Goal: Task Accomplishment & Management: Complete application form

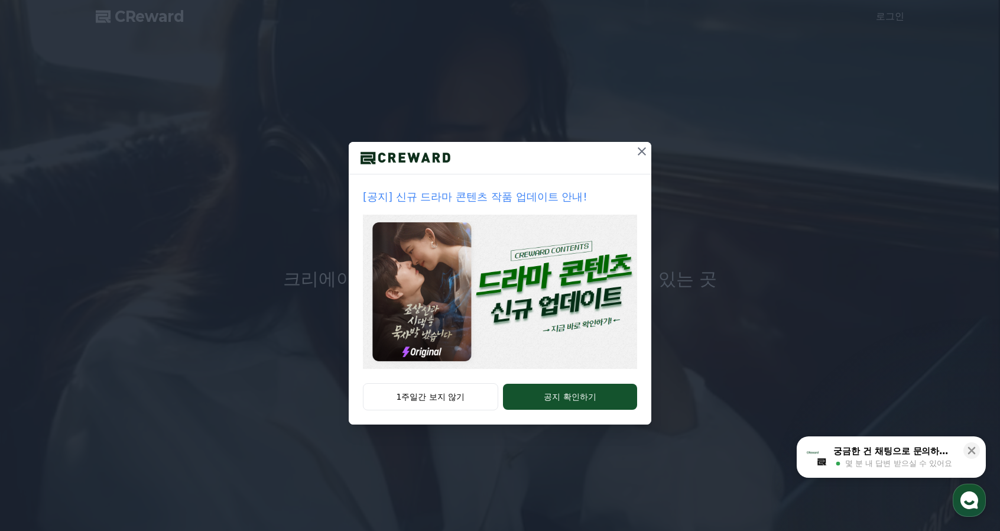
click at [638, 154] on icon at bounding box center [641, 151] width 8 height 8
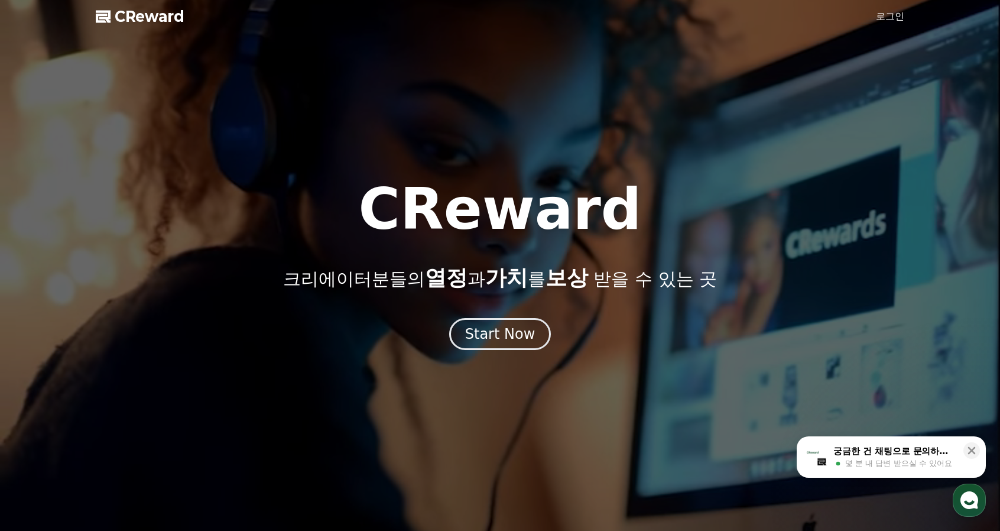
click at [883, 16] on link "로그인" at bounding box center [890, 16] width 28 height 14
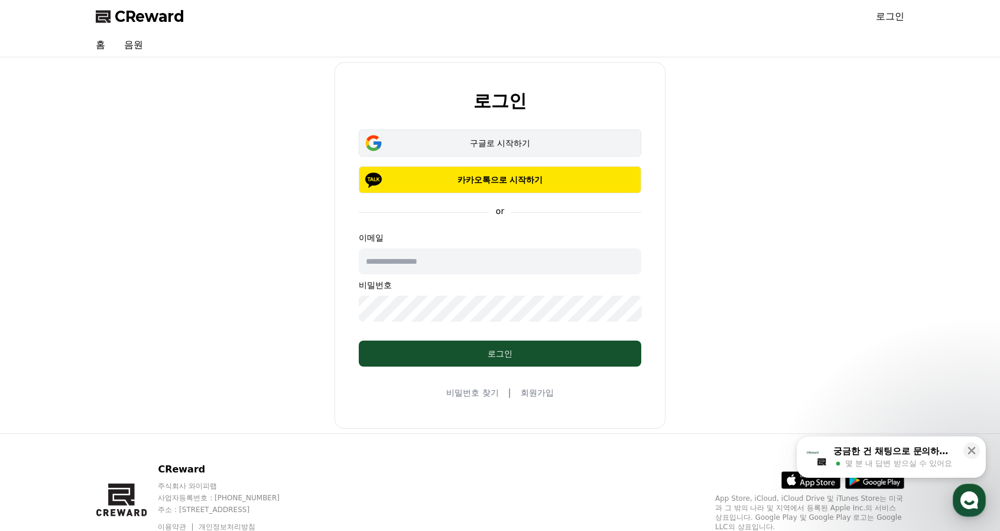
click at [479, 146] on div "구글로 시작하기" at bounding box center [500, 143] width 248 height 12
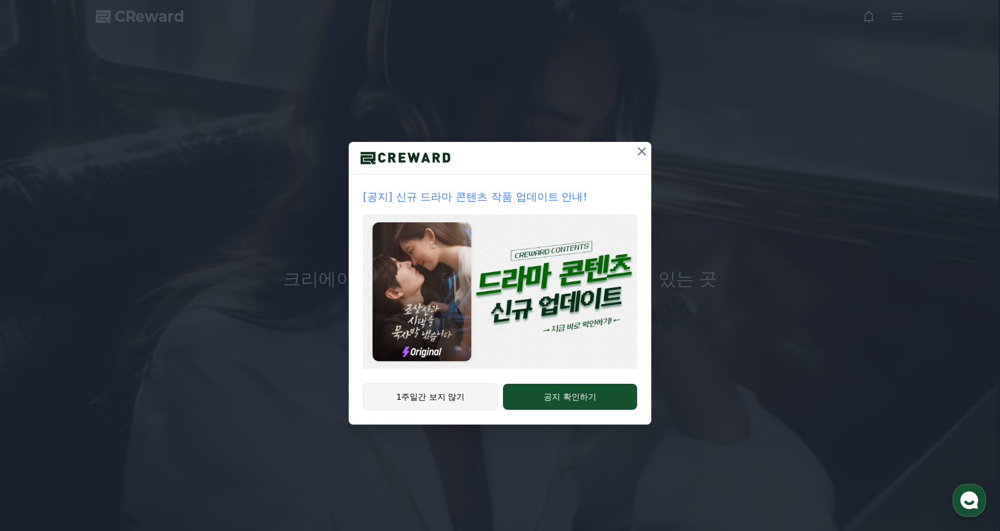
click at [445, 392] on button "1주일간 보지 않기" at bounding box center [430, 396] width 135 height 27
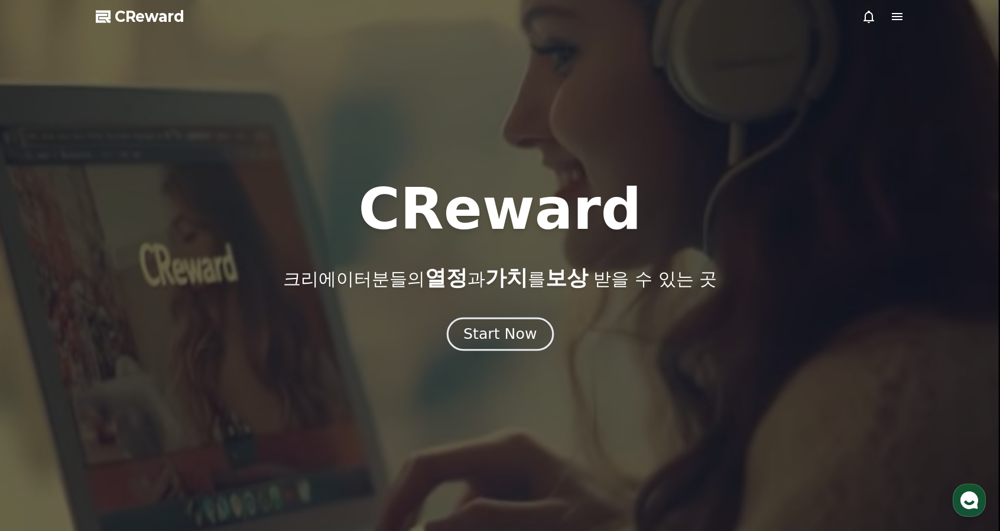
click at [496, 331] on div "Start Now" at bounding box center [499, 334] width 73 height 20
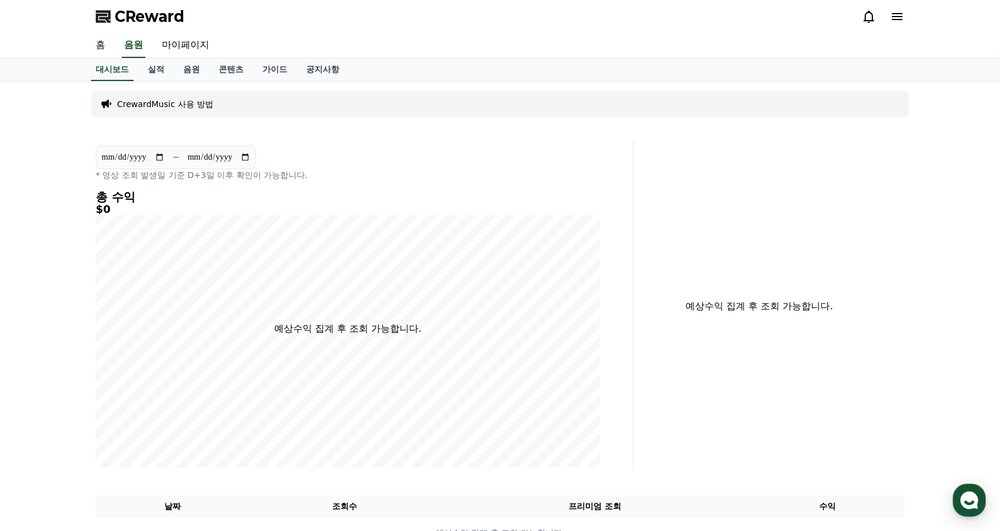
click at [111, 50] on link "홈" at bounding box center [100, 45] width 28 height 25
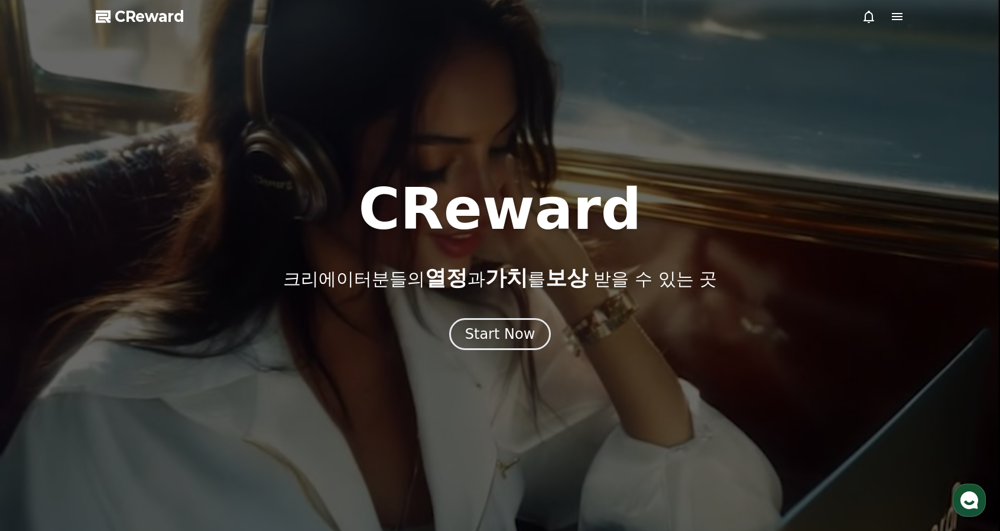
click at [508, 317] on div "CReward 크리에이터분들의 열정 과 가치 를 보상 받을 수 있는 곳 Start Now" at bounding box center [500, 265] width 1000 height 169
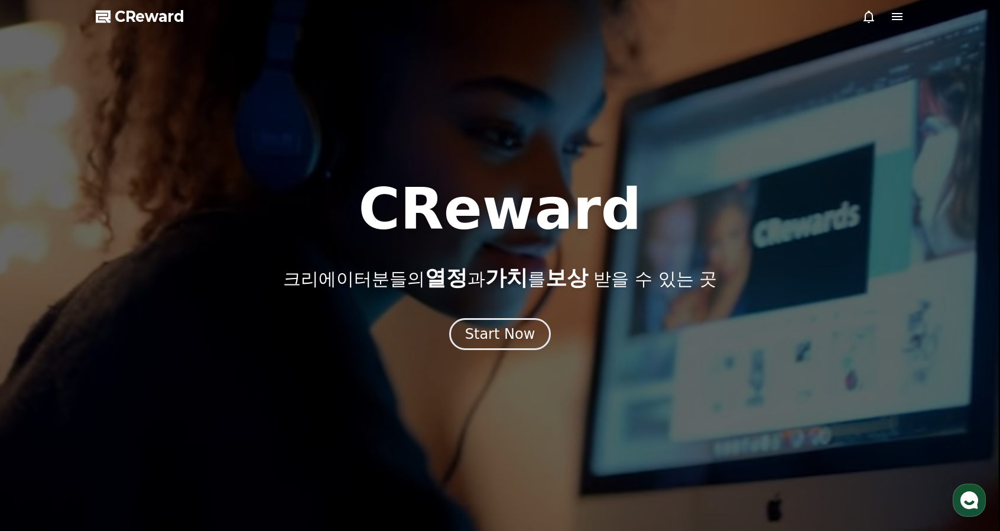
click at [896, 14] on icon at bounding box center [897, 16] width 14 height 14
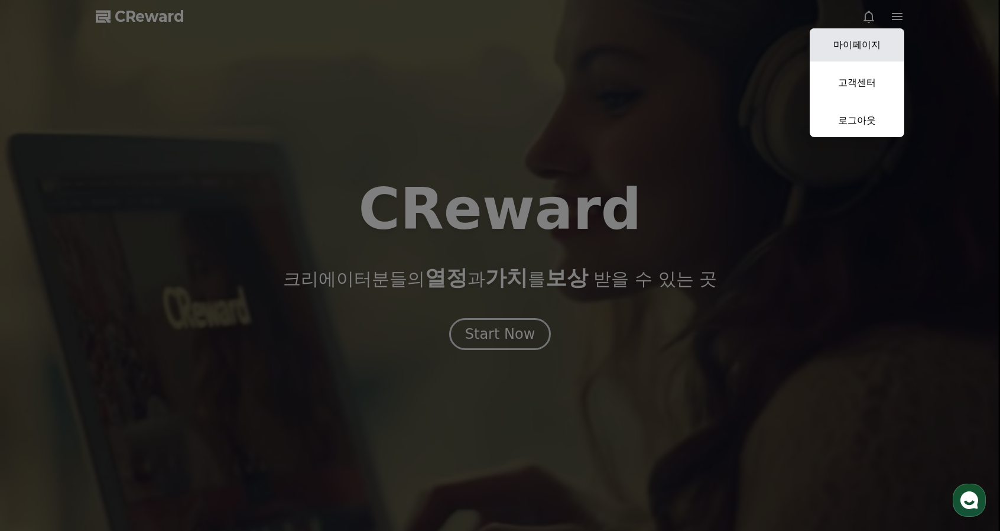
click at [873, 44] on link "마이페이지" at bounding box center [856, 44] width 95 height 33
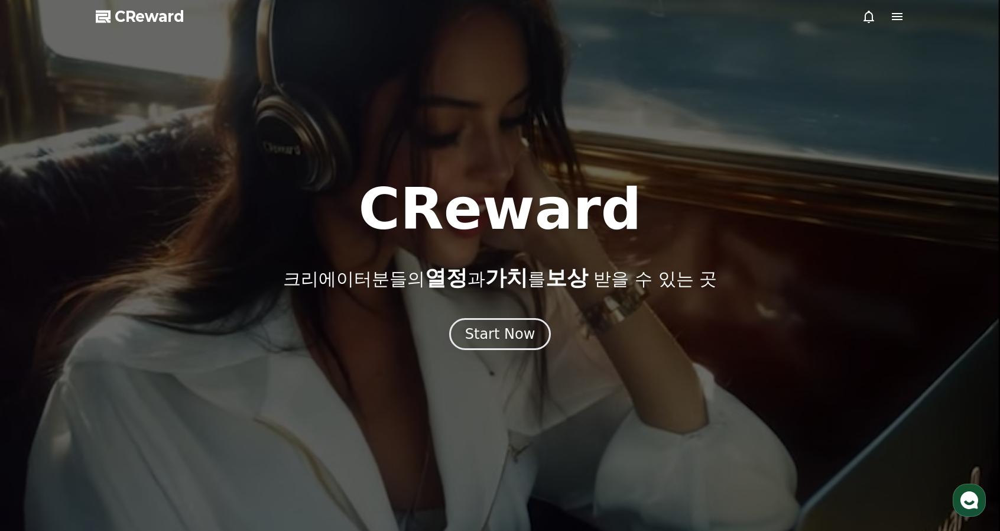
select select "**********"
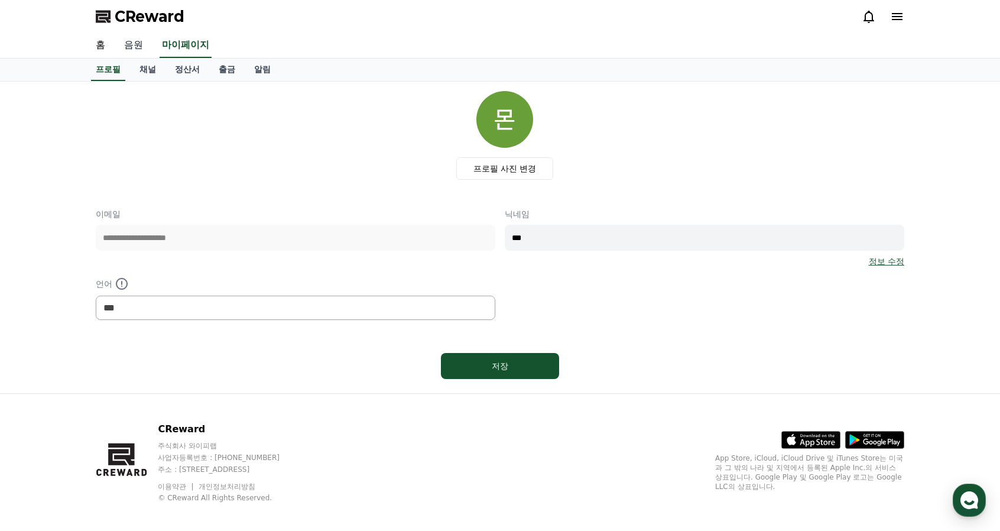
click at [130, 48] on link "음원" at bounding box center [134, 45] width 38 height 25
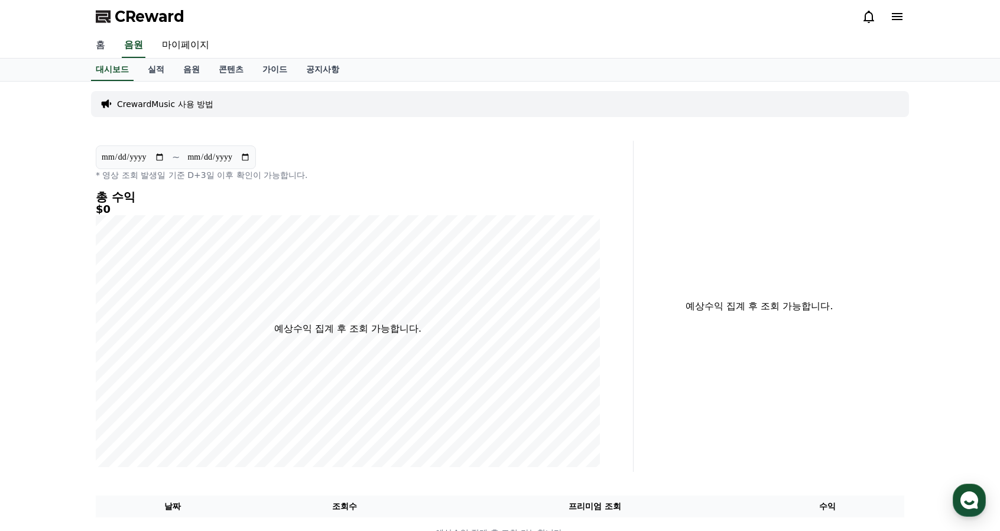
click at [103, 49] on link "홈" at bounding box center [100, 45] width 28 height 25
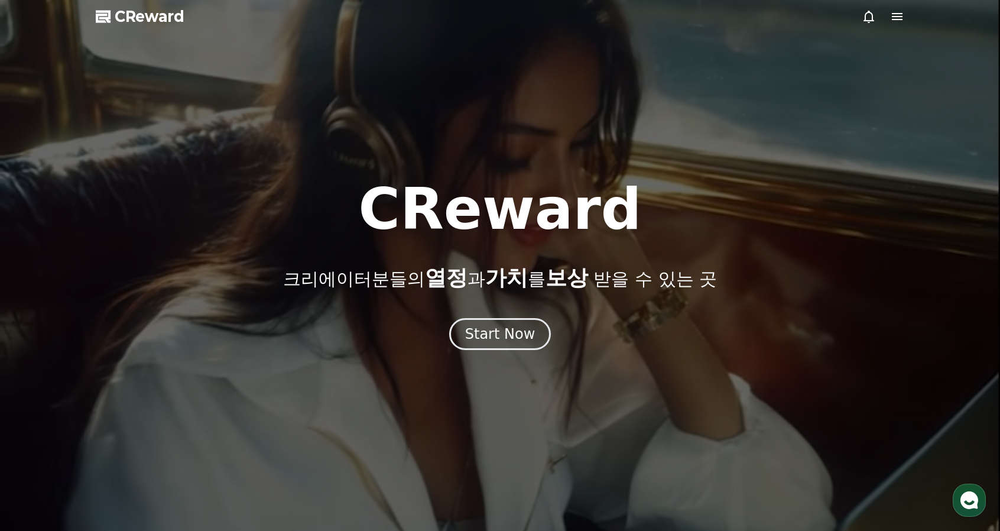
click at [97, 19] on polygon at bounding box center [102, 18] width 12 height 9
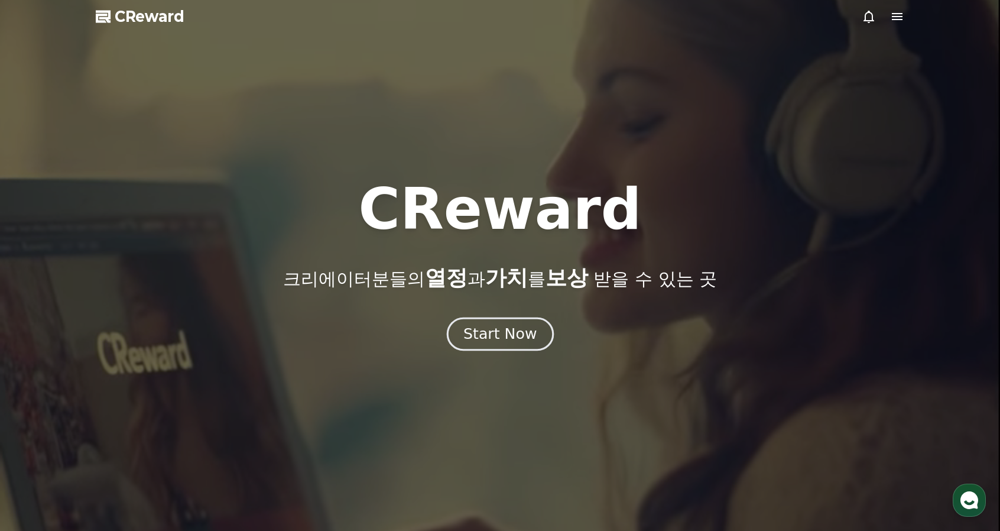
click at [480, 344] on button "Start Now" at bounding box center [499, 334] width 107 height 34
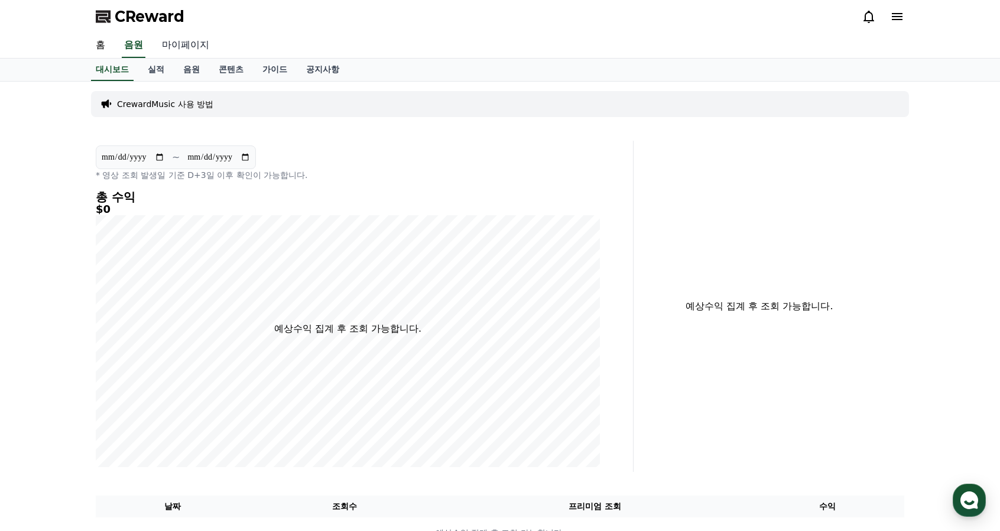
click at [162, 45] on link "마이페이지" at bounding box center [185, 45] width 66 height 25
select select "**********"
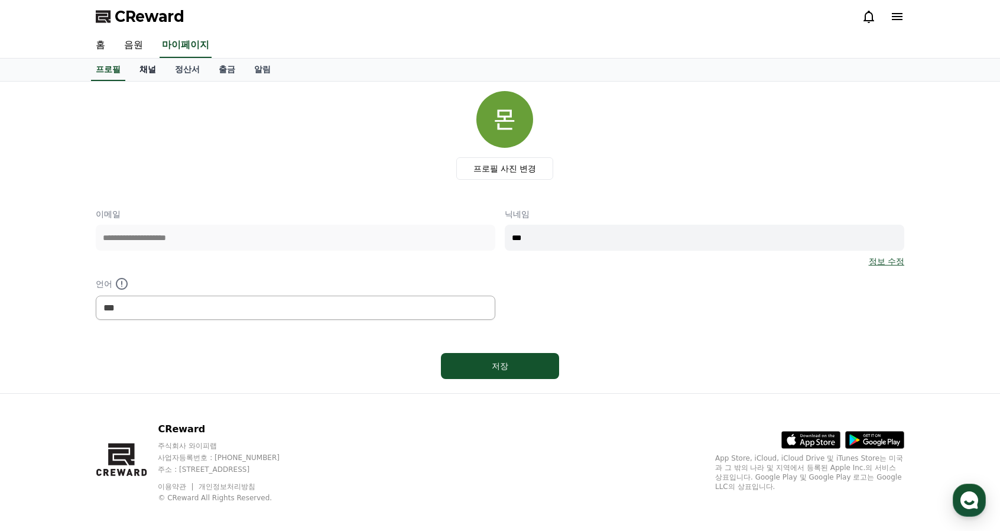
click at [149, 71] on link "채널" at bounding box center [147, 69] width 35 height 22
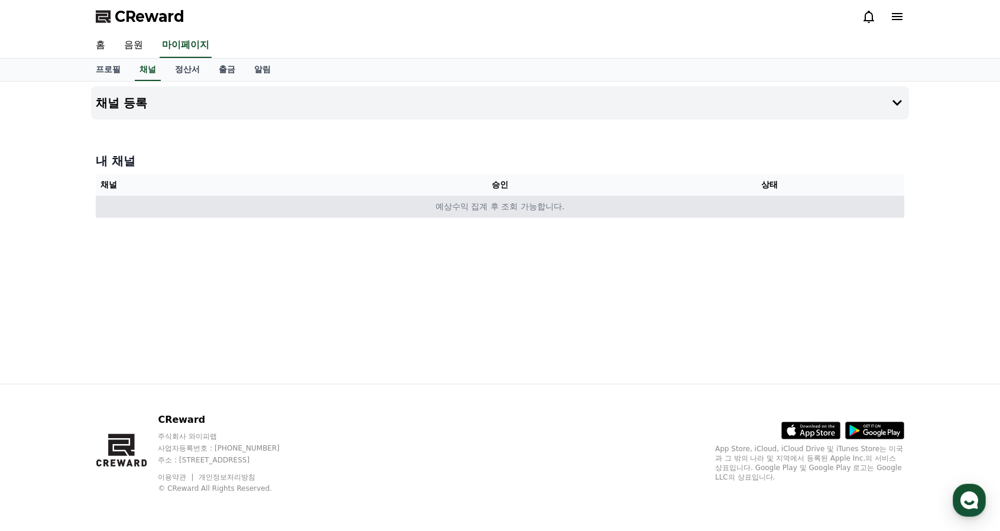
click at [490, 210] on td "예상수익 집계 후 조회 가능합니다." at bounding box center [500, 207] width 808 height 22
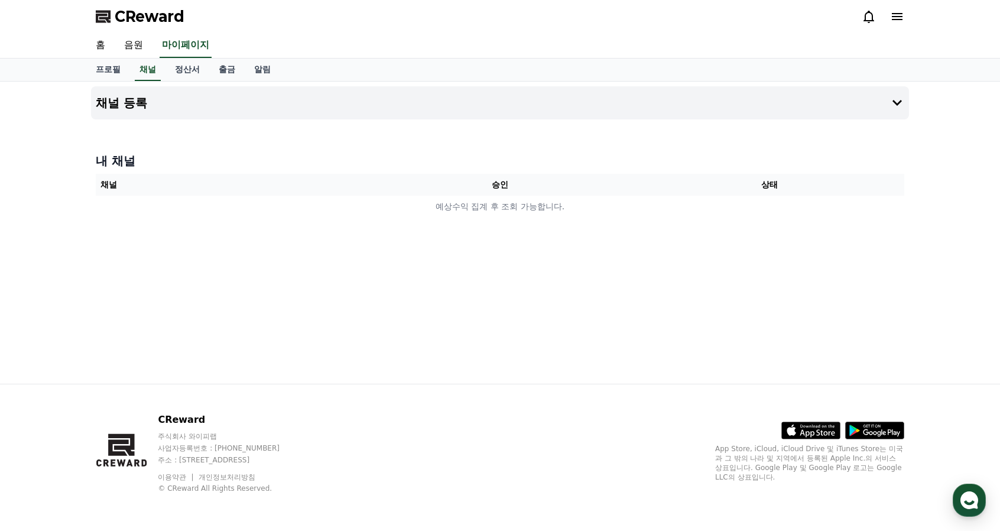
click at [542, 190] on th "승인" at bounding box center [499, 185] width 269 height 22
click at [638, 99] on button "채널 등록" at bounding box center [500, 102] width 818 height 33
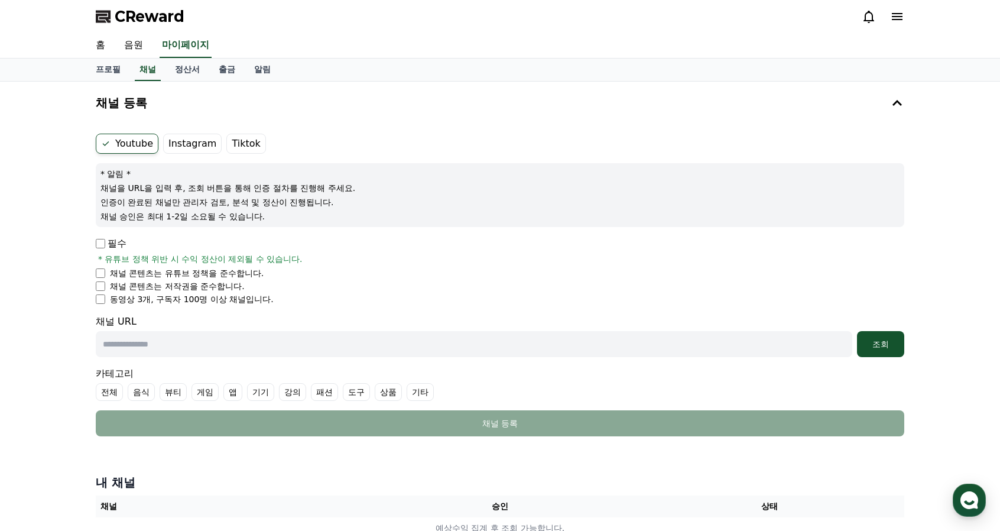
drag, startPoint x: 121, startPoint y: 186, endPoint x: 252, endPoint y: 184, distance: 130.6
click at [252, 184] on p "채널을 URL을 입력 후, 조회 버튼을 통해 인증 절차를 진행해 주세요." at bounding box center [499, 188] width 799 height 12
click at [268, 185] on p "채널을 URL을 입력 후, 조회 버튼을 통해 인증 절차를 진행해 주세요." at bounding box center [499, 188] width 799 height 12
drag, startPoint x: 200, startPoint y: 192, endPoint x: 139, endPoint y: 199, distance: 61.2
click at [142, 198] on div "* 알림 * 채널을 URL을 입력 후, 조회 버튼을 통해 인증 절차를 진행해 주세요. 인증이 완료된 채널만 관리자 검토, 분석 및 정산이 진행…" at bounding box center [500, 195] width 808 height 64
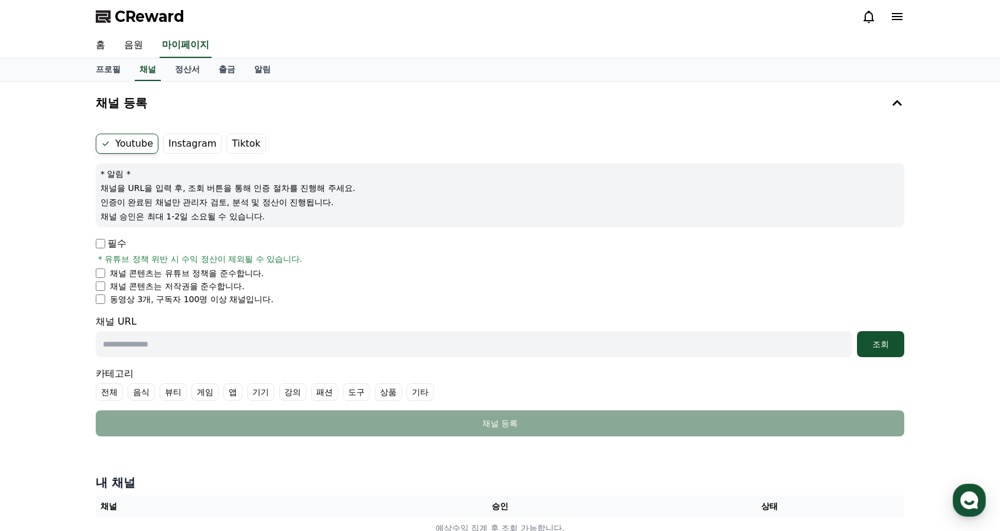
drag, startPoint x: 141, startPoint y: 276, endPoint x: 204, endPoint y: 279, distance: 63.3
click at [204, 279] on ul "채널 콘텐츠는 유튜브 정책을 준수합니다. 채널 콘텐츠는 저작권을 준수합니다. 동영상 3개, 구독자 100명 이상 채널입니다." at bounding box center [500, 286] width 808 height 38
click at [212, 293] on p "동영상 3개, 구독자 100명 이상 채널입니다." at bounding box center [192, 299] width 164 height 12
drag, startPoint x: 226, startPoint y: 298, endPoint x: 149, endPoint y: 298, distance: 76.8
click at [150, 298] on p "동영상 3개, 구독자 100명 이상 채널입니다." at bounding box center [192, 299] width 164 height 12
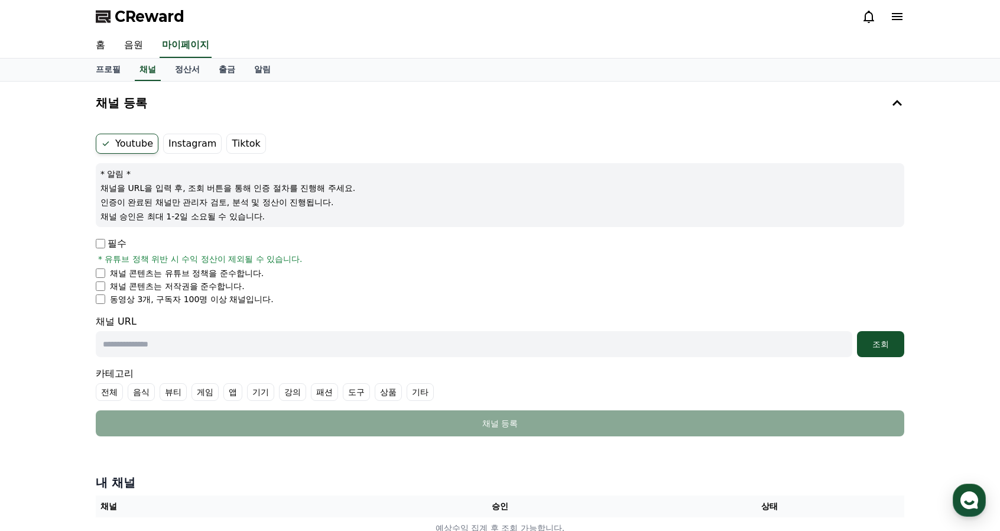
click at [144, 300] on p "동영상 3개, 구독자 100명 이상 채널입니다." at bounding box center [192, 299] width 164 height 12
drag, startPoint x: 123, startPoint y: 301, endPoint x: 229, endPoint y: 297, distance: 106.4
click at [229, 297] on p "동영상 3개, 구독자 100명 이상 채널입니다." at bounding box center [192, 299] width 164 height 12
click at [230, 297] on p "동영상 3개, 구독자 100명 이상 채널입니다." at bounding box center [192, 299] width 164 height 12
drag, startPoint x: 200, startPoint y: 300, endPoint x: 129, endPoint y: 301, distance: 70.9
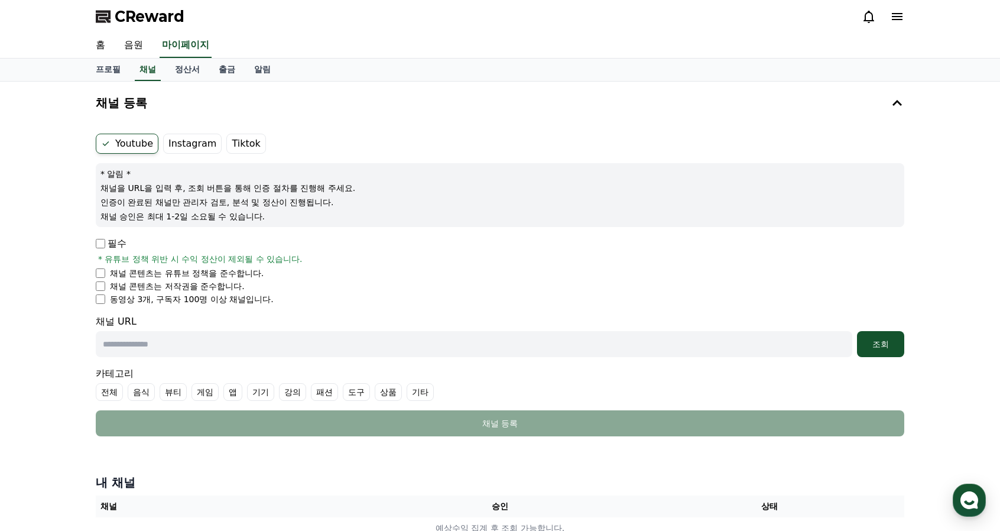
click at [129, 301] on p "동영상 3개, 구독자 100명 이상 채널입니다." at bounding box center [192, 299] width 164 height 12
drag, startPoint x: 152, startPoint y: 289, endPoint x: 232, endPoint y: 288, distance: 79.8
click at [232, 288] on p "채널 콘텐츠는 저작권을 준수합니다." at bounding box center [177, 286] width 135 height 12
click at [233, 290] on p "채널 콘텐츠는 저작권을 준수합니다." at bounding box center [177, 286] width 135 height 12
click at [201, 135] on label "Instagram" at bounding box center [192, 144] width 58 height 20
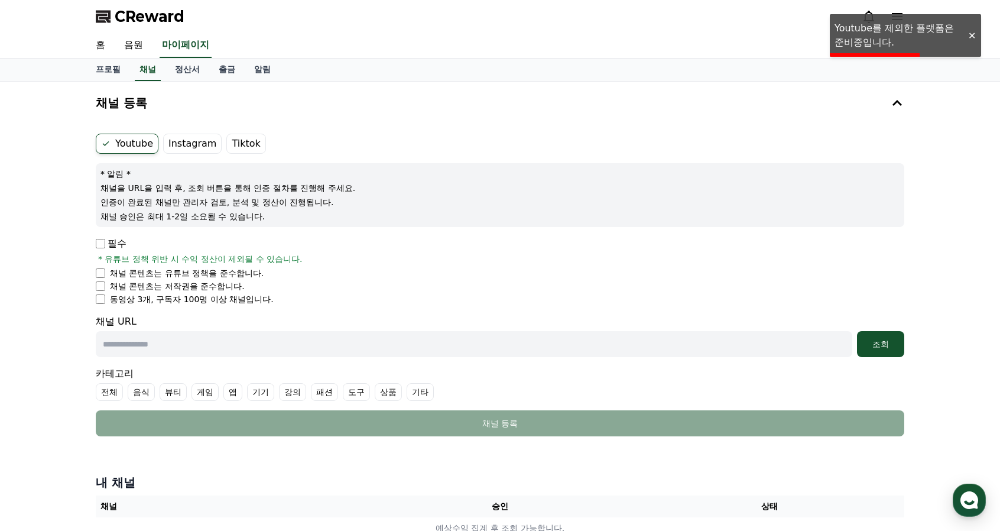
click at [969, 39] on div at bounding box center [971, 35] width 19 height 11
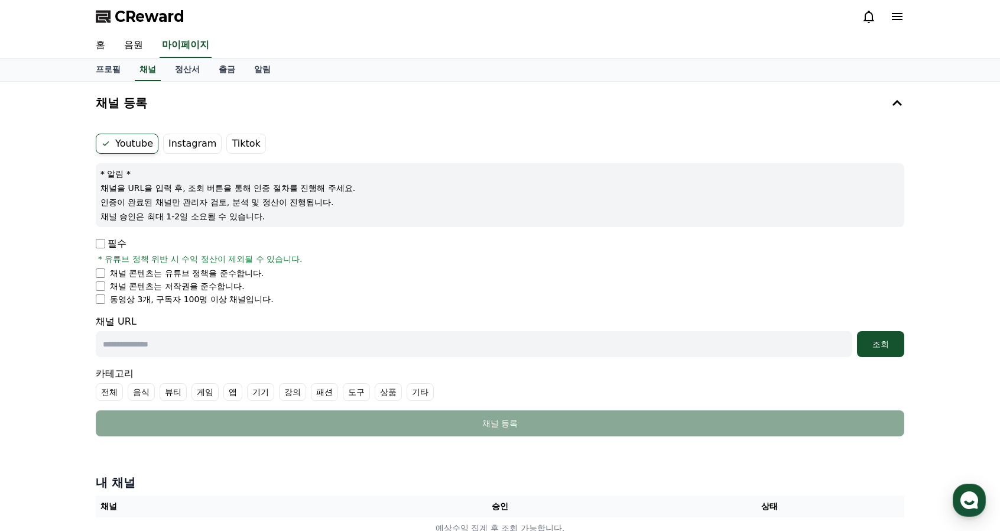
drag, startPoint x: 139, startPoint y: 276, endPoint x: 218, endPoint y: 271, distance: 78.7
click at [216, 271] on p "채널 콘텐츠는 유튜브 정책을 준수합니다." at bounding box center [187, 273] width 154 height 12
click at [220, 271] on p "채널 콘텐츠는 유튜브 정책을 준수합니다." at bounding box center [187, 273] width 154 height 12
drag, startPoint x: 237, startPoint y: 273, endPoint x: 150, endPoint y: 269, distance: 87.5
click at [150, 269] on p "채널 콘텐츠는 유튜브 정책을 준수합니다." at bounding box center [187, 273] width 154 height 12
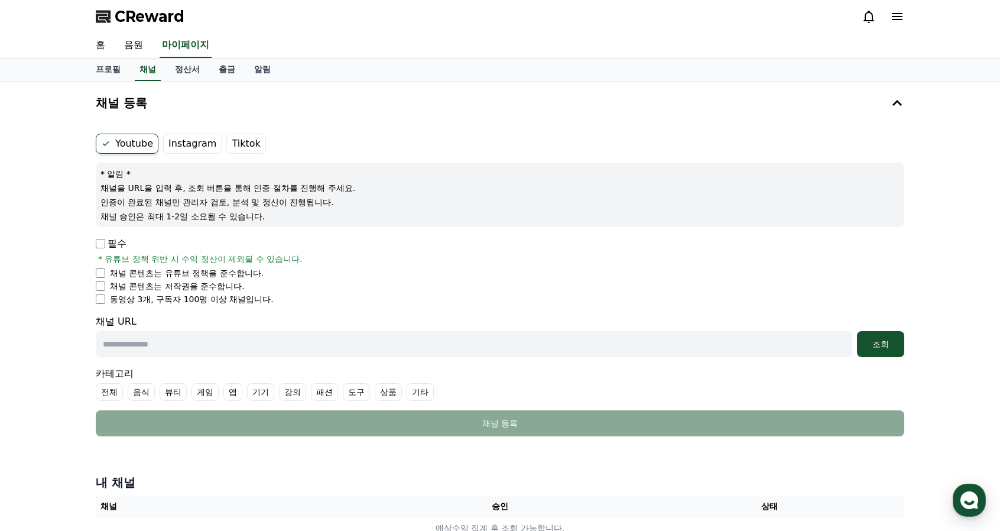
drag, startPoint x: 129, startPoint y: 272, endPoint x: 204, endPoint y: 277, distance: 75.2
click at [194, 272] on p "채널 콘텐츠는 유튜브 정책을 준수합니다." at bounding box center [187, 273] width 154 height 12
drag, startPoint x: 211, startPoint y: 277, endPoint x: 139, endPoint y: 275, distance: 71.5
click at [139, 275] on p "채널 콘텐츠는 유튜브 정책을 준수합니다." at bounding box center [187, 273] width 154 height 12
drag, startPoint x: 138, startPoint y: 287, endPoint x: 216, endPoint y: 285, distance: 78.0
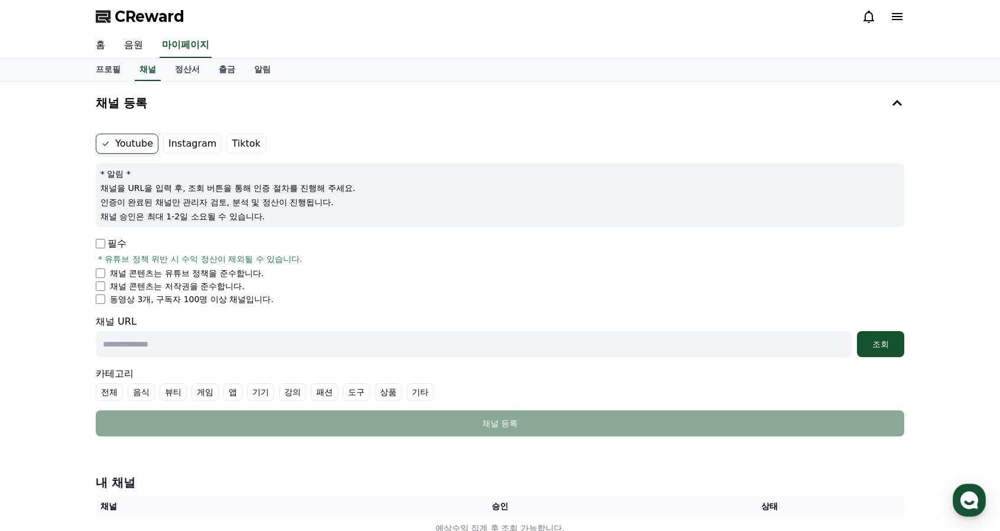
click at [216, 285] on p "채널 콘텐츠는 저작권을 준수합니다." at bounding box center [177, 286] width 135 height 12
click at [217, 285] on p "채널 콘텐츠는 저작권을 준수합니다." at bounding box center [177, 286] width 135 height 12
click at [134, 18] on span "CReward" at bounding box center [150, 16] width 70 height 19
